Goal: Transaction & Acquisition: Purchase product/service

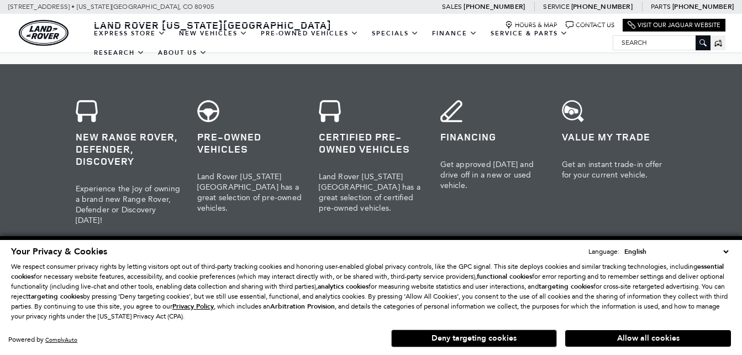
scroll to position [552, 0]
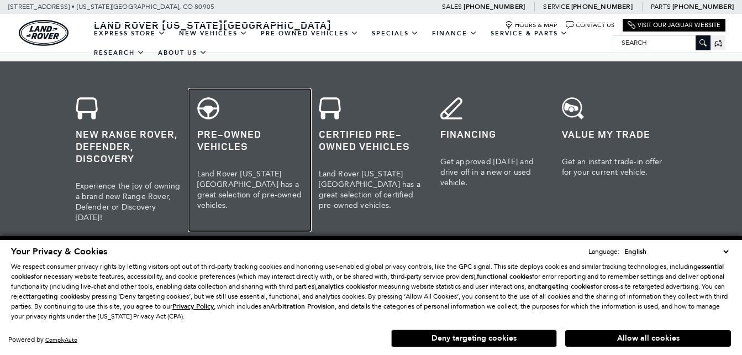
click at [251, 181] on span "Land Rover Colorado Springs has a great selection of pre-owned vehicles." at bounding box center [249, 189] width 105 height 41
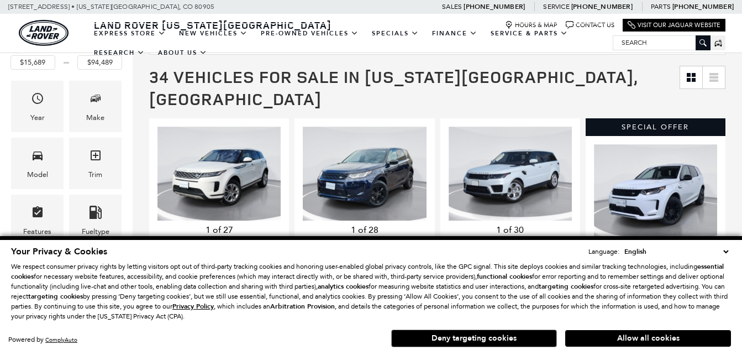
scroll to position [221, 0]
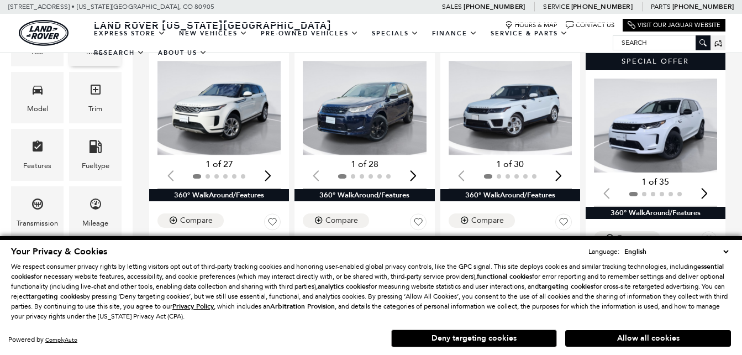
click at [110, 66] on div "Make" at bounding box center [95, 40] width 52 height 51
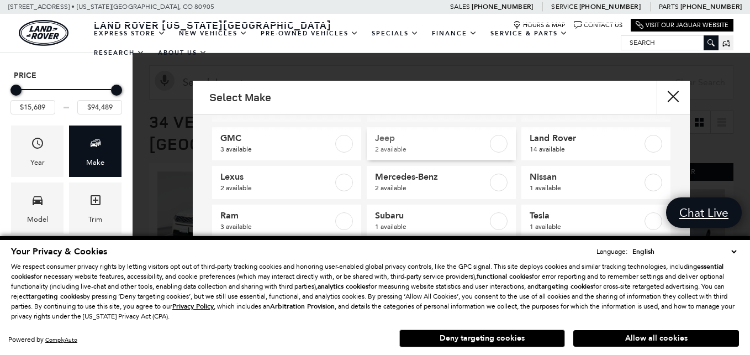
scroll to position [52, 0]
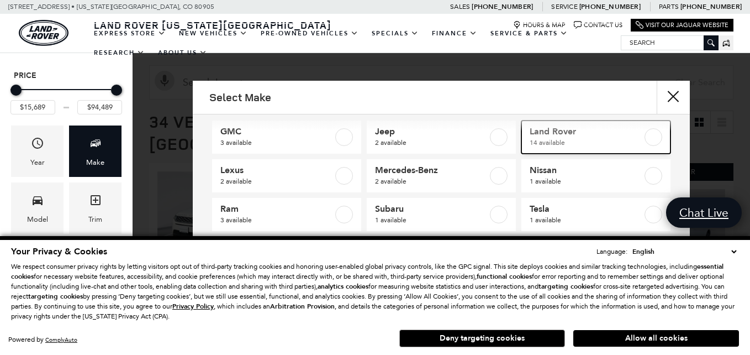
click at [645, 136] on label at bounding box center [654, 137] width 18 height 18
type input "$24,689"
checkbox input "true"
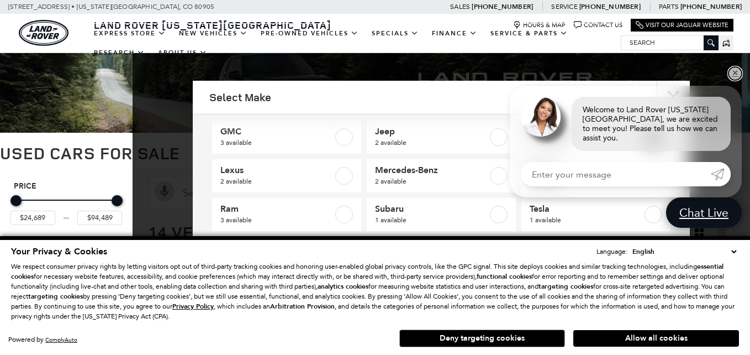
click at [736, 80] on link "✕" at bounding box center [734, 73] width 13 height 13
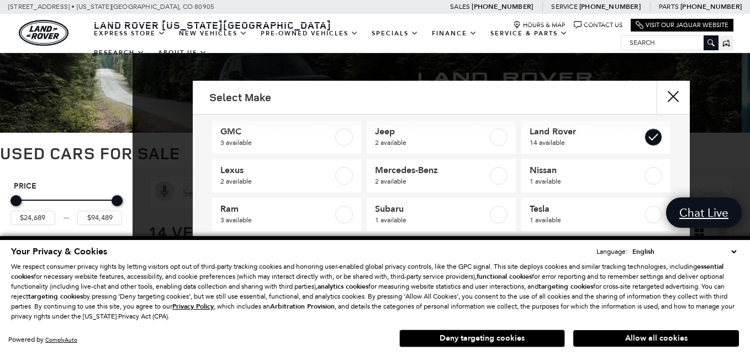
click at [732, 251] on select "English Spanish / Español English / United Kingdom Korean / 한국어 Vietnamese / Ti…" at bounding box center [684, 251] width 109 height 11
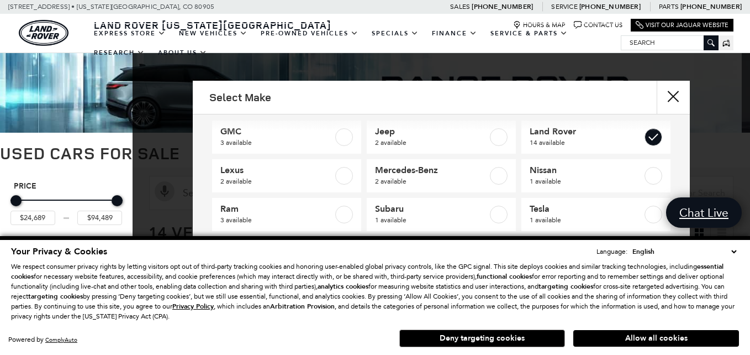
drag, startPoint x: 580, startPoint y: 248, endPoint x: 587, endPoint y: 249, distance: 6.7
click at [580, 248] on div "Your Privacy & Cookies Language: English Spanish / Español English / United Kin…" at bounding box center [375, 251] width 728 height 12
click at [733, 249] on select "English Spanish / Español English / United Kingdom Korean / 한국어 Vietnamese / Ti…" at bounding box center [684, 251] width 109 height 11
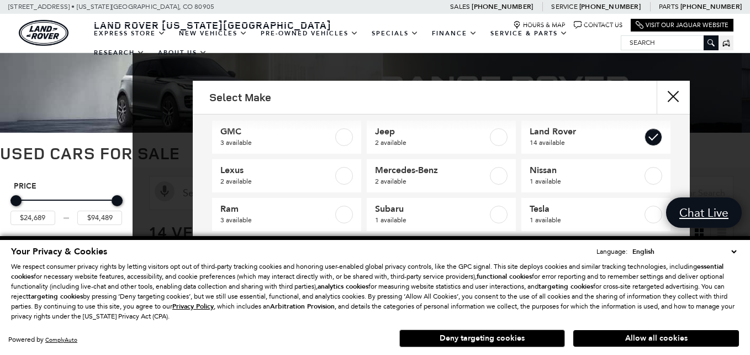
click at [733, 249] on select "English Spanish / Español English / United Kingdom Korean / 한국어 Vietnamese / Ti…" at bounding box center [684, 251] width 109 height 11
click at [712, 249] on select "English Spanish / Español English / United Kingdom Korean / 한국어 Vietnamese / Ti…" at bounding box center [684, 251] width 109 height 11
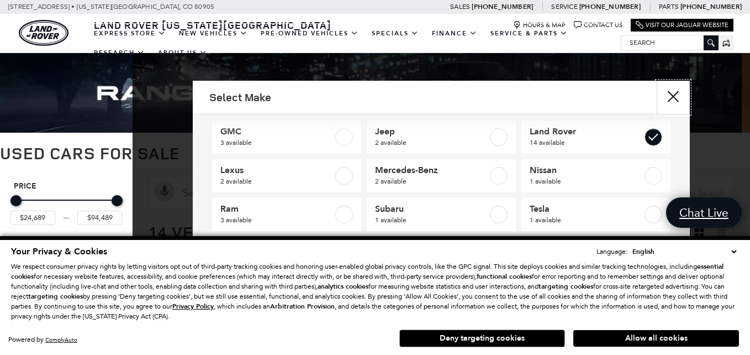
click at [667, 93] on button "close" at bounding box center [673, 97] width 33 height 33
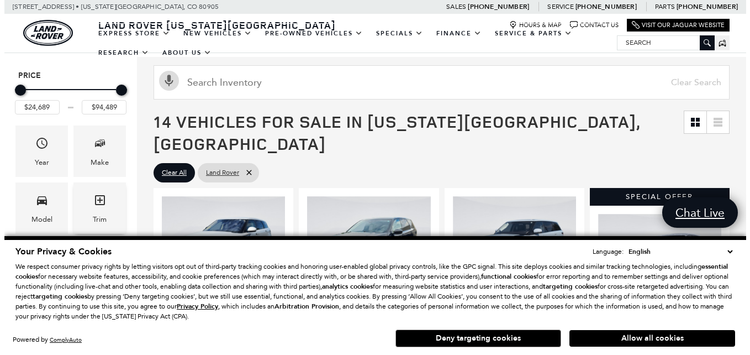
scroll to position [166, 0]
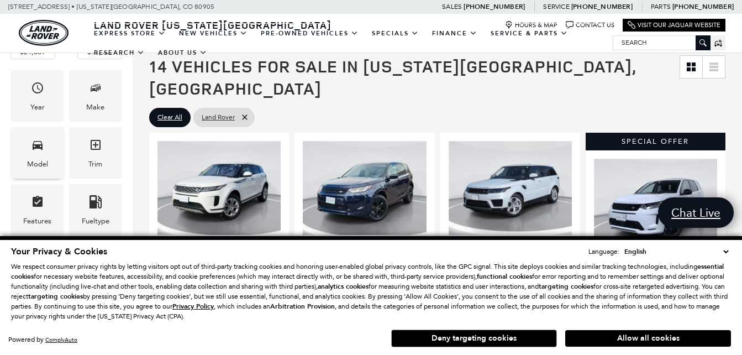
click at [35, 144] on icon "Model" at bounding box center [37, 144] width 13 height 13
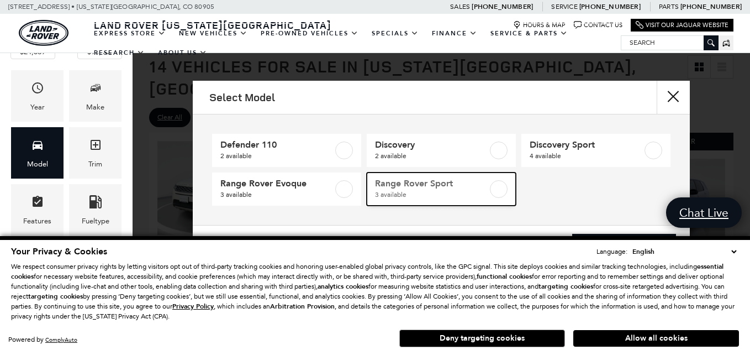
click at [499, 188] on label at bounding box center [499, 189] width 18 height 18
type input "$31,489"
checkbox input "true"
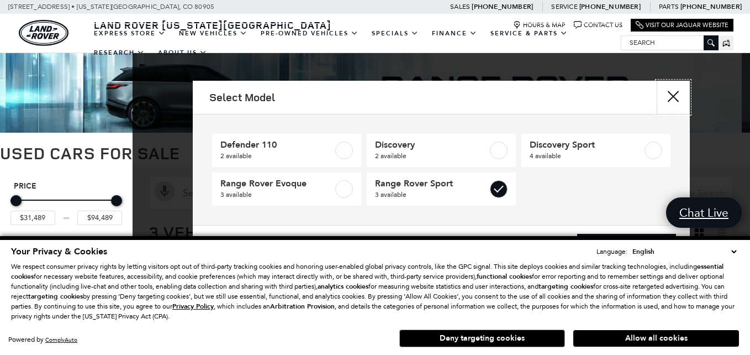
click at [673, 94] on button "Close" at bounding box center [673, 97] width 33 height 33
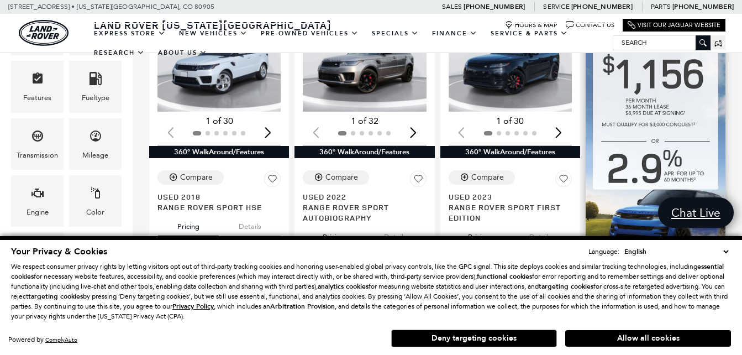
scroll to position [276, 0]
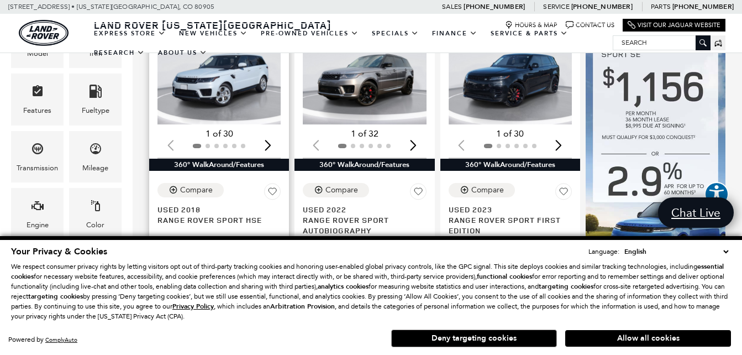
click at [240, 77] on img "1 / 2" at bounding box center [219, 77] width 125 height 94
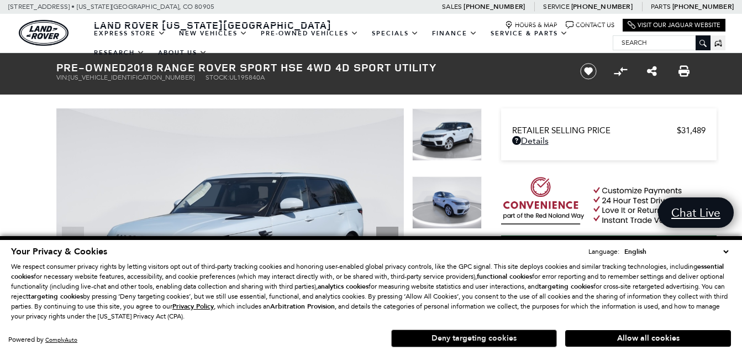
click at [456, 339] on button "Deny targeting cookies" at bounding box center [474, 338] width 166 height 18
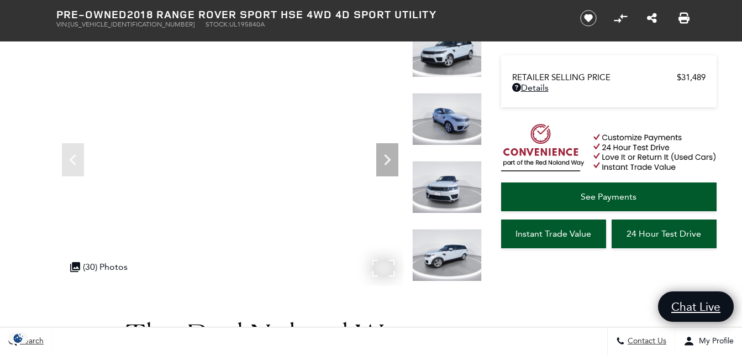
scroll to position [110, 0]
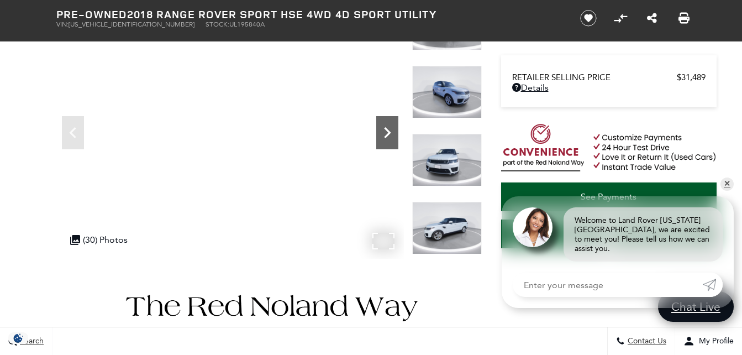
click at [389, 133] on icon "Next" at bounding box center [387, 132] width 7 height 11
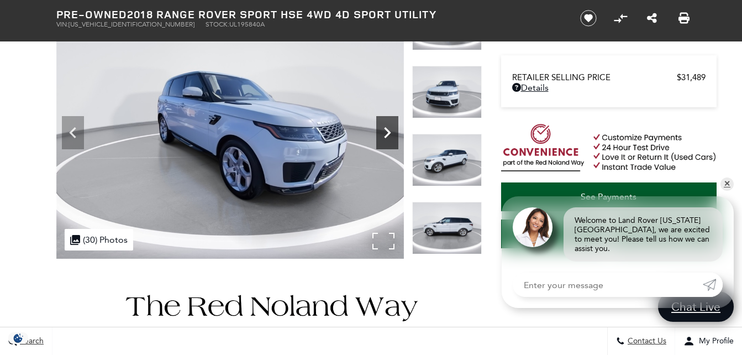
click at [389, 133] on icon "Next" at bounding box center [387, 132] width 7 height 11
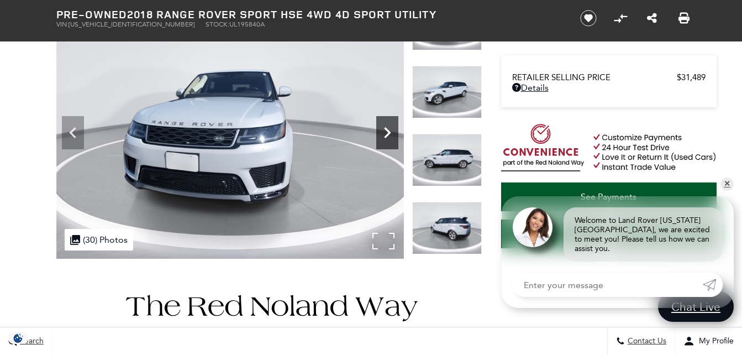
click at [389, 133] on icon "Next" at bounding box center [387, 132] width 7 height 11
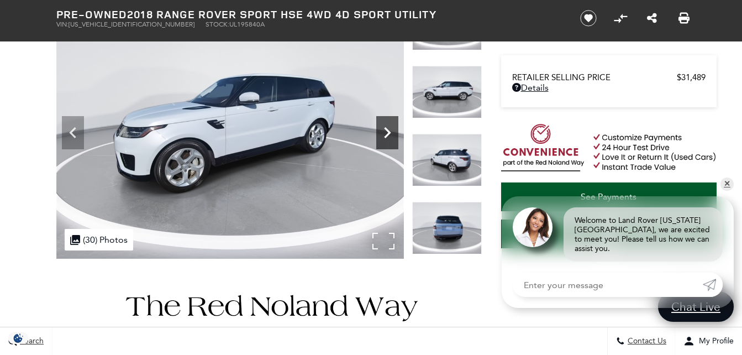
click at [389, 133] on icon "Next" at bounding box center [387, 132] width 7 height 11
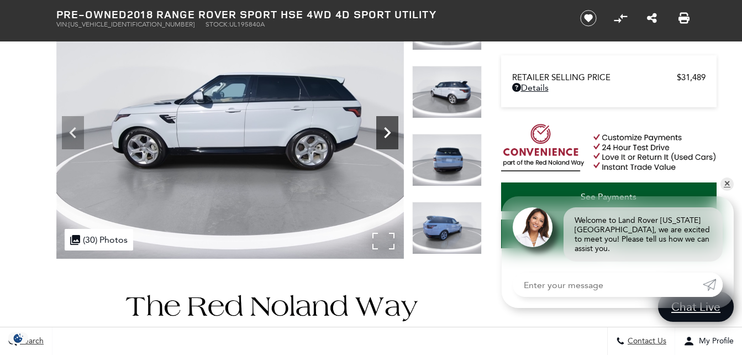
click at [389, 133] on icon "Next" at bounding box center [387, 132] width 7 height 11
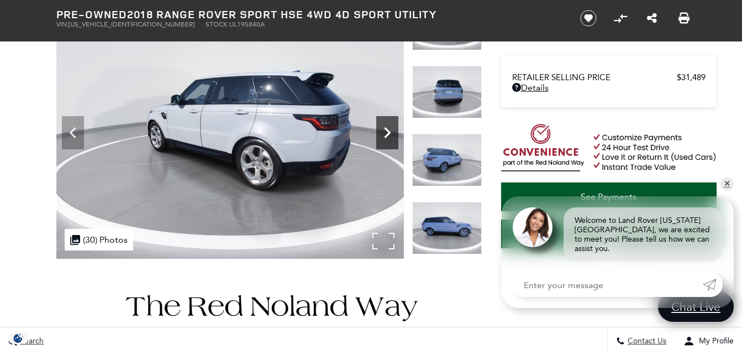
click at [389, 133] on icon "Next" at bounding box center [387, 132] width 7 height 11
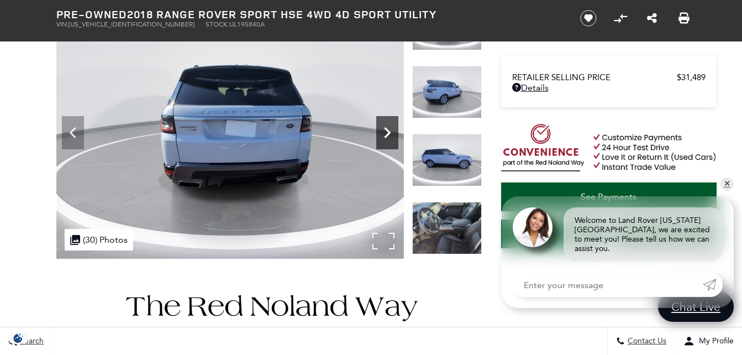
click at [389, 133] on icon "Next" at bounding box center [387, 132] width 7 height 11
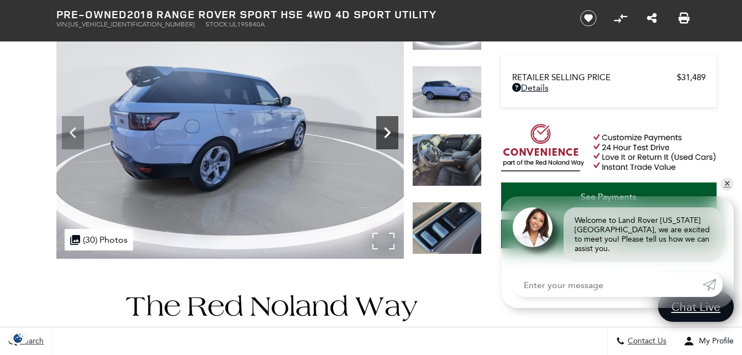
click at [389, 133] on icon "Next" at bounding box center [387, 132] width 7 height 11
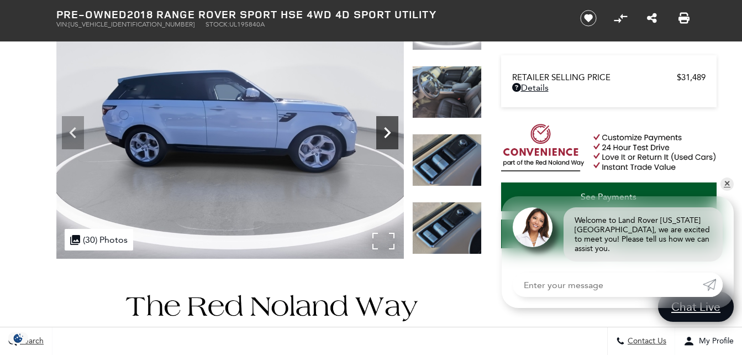
click at [389, 133] on icon "Next" at bounding box center [387, 132] width 7 height 11
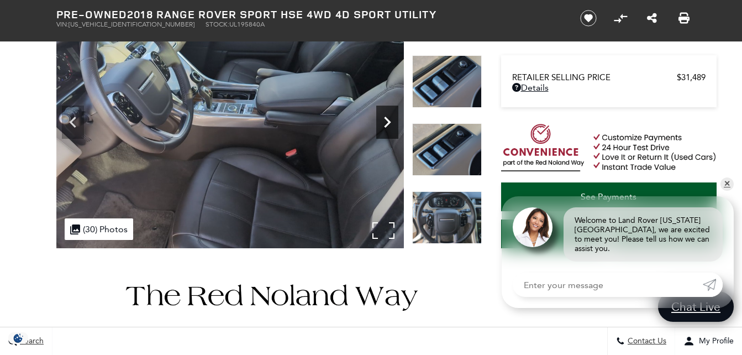
scroll to position [55, 0]
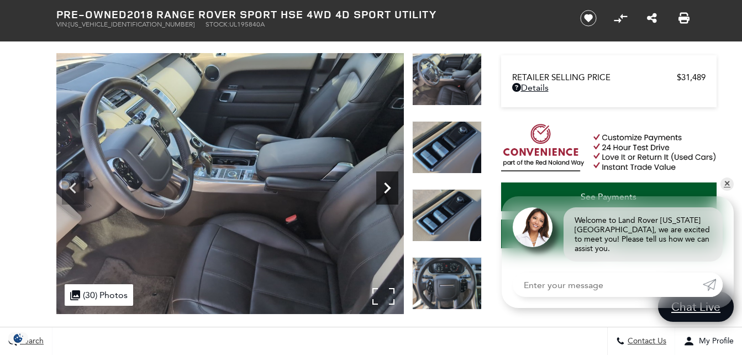
click at [376, 181] on icon "Next" at bounding box center [387, 188] width 22 height 22
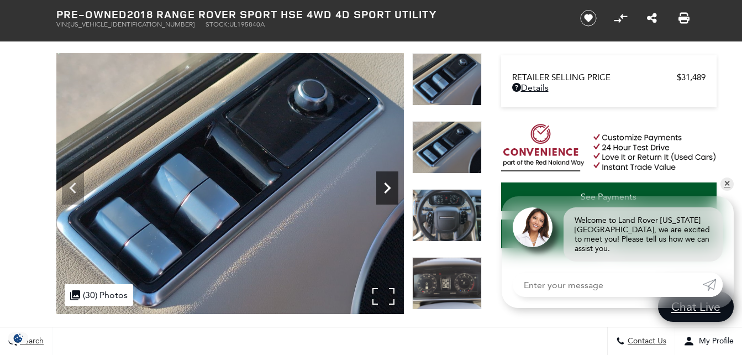
click at [381, 182] on icon "Next" at bounding box center [387, 188] width 22 height 22
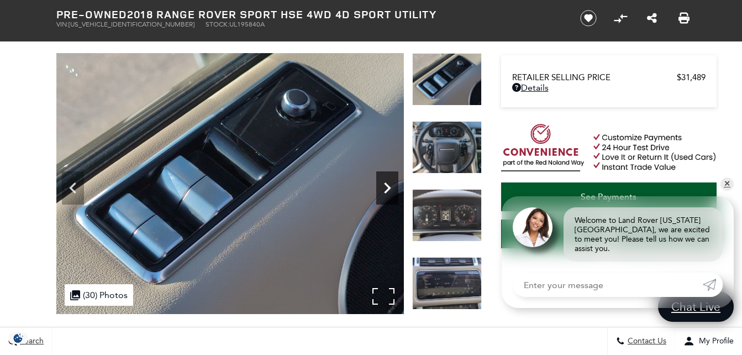
click at [381, 182] on icon "Next" at bounding box center [387, 188] width 22 height 22
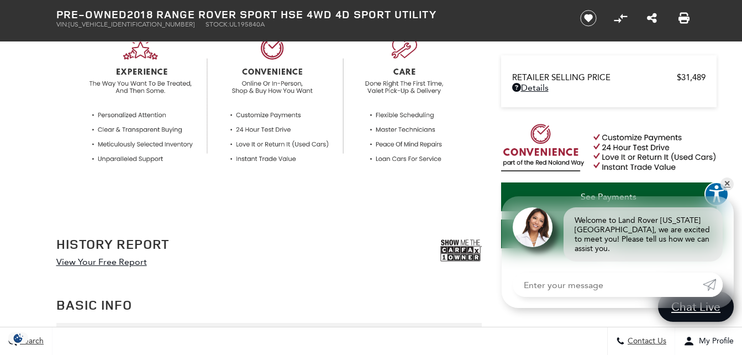
scroll to position [497, 0]
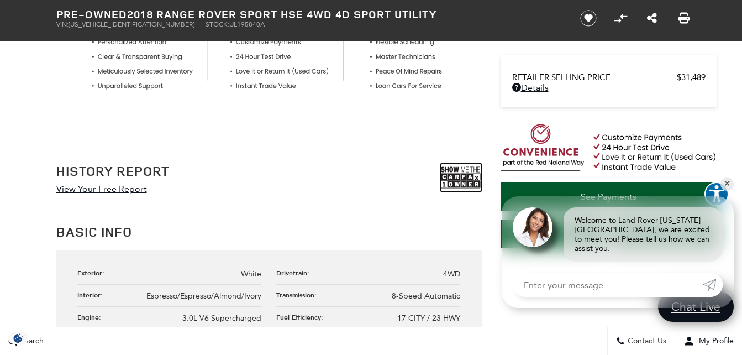
click at [460, 177] on img at bounding box center [460, 177] width 41 height 28
click at [119, 188] on link "View Your Free Report" at bounding box center [101, 188] width 91 height 10
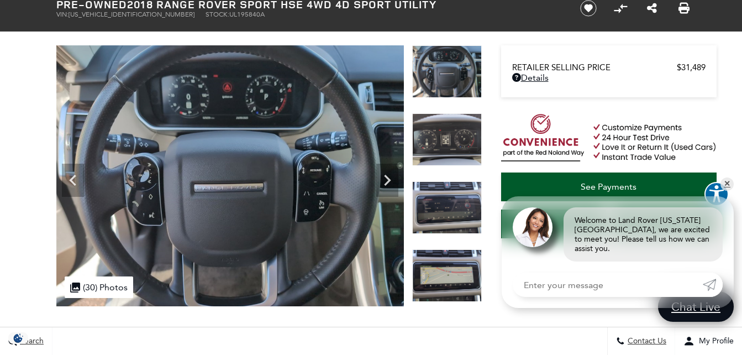
scroll to position [0, 0]
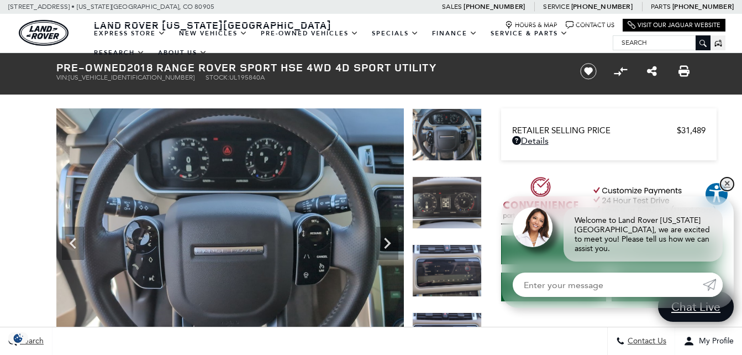
click at [728, 191] on link "✕" at bounding box center [726, 183] width 13 height 13
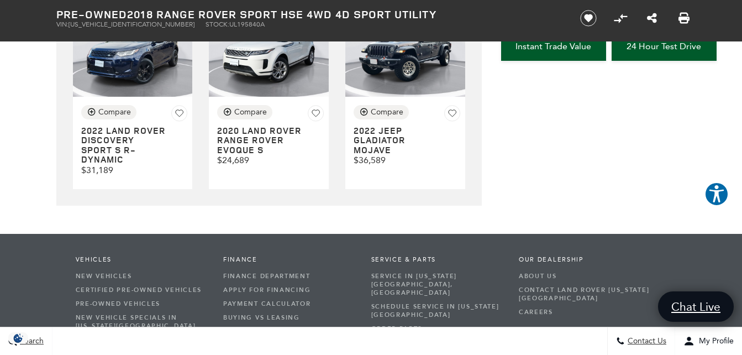
scroll to position [4909, 0]
